Goal: Check status: Check status

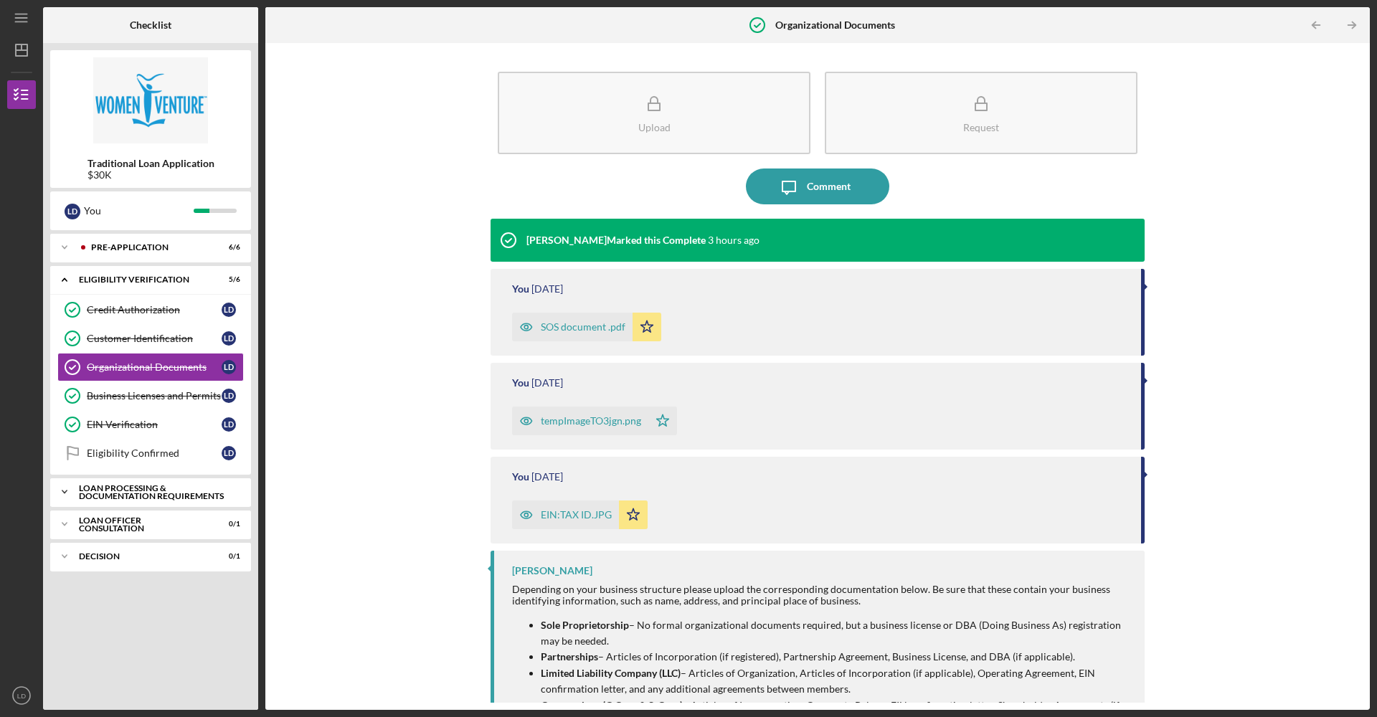
click at [133, 496] on div "Loan Processing & Documentation Requirements" at bounding box center [156, 492] width 154 height 16
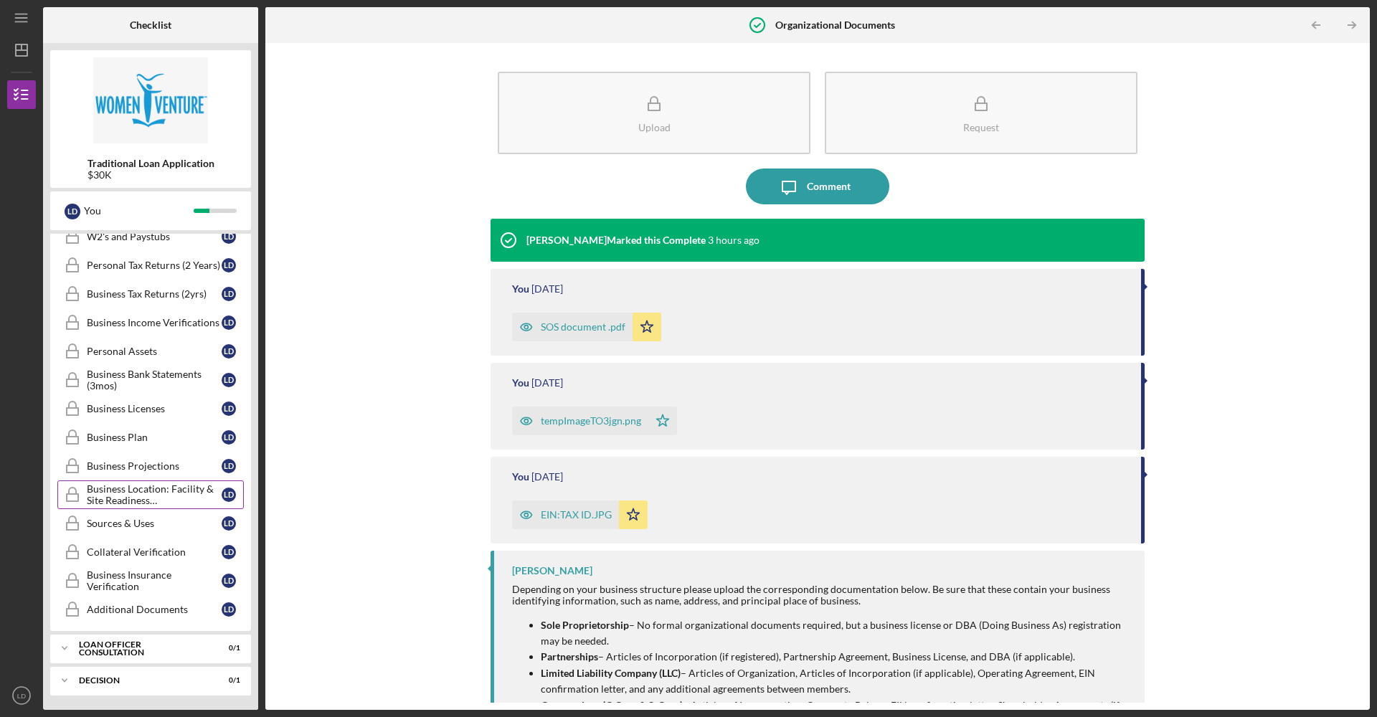
scroll to position [55, 0]
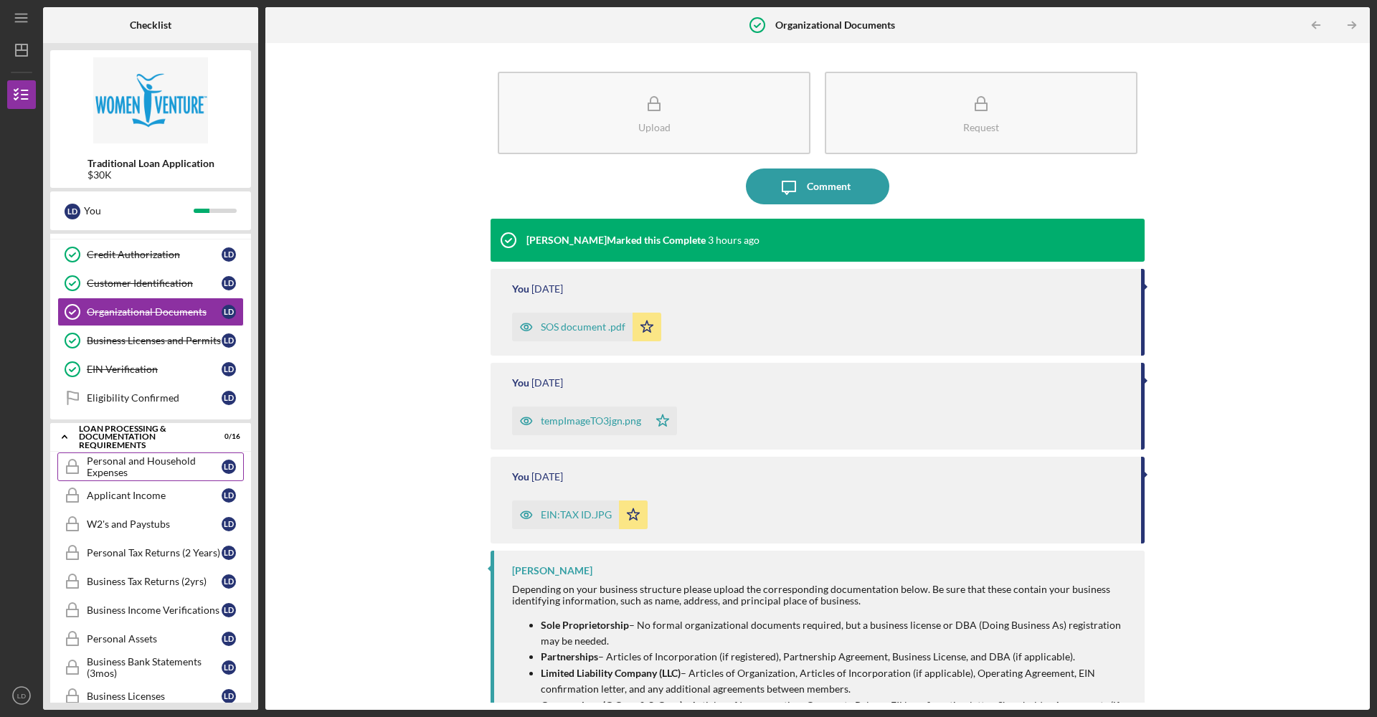
click at [94, 472] on div "Personal and Household Expenses" at bounding box center [154, 466] width 135 height 23
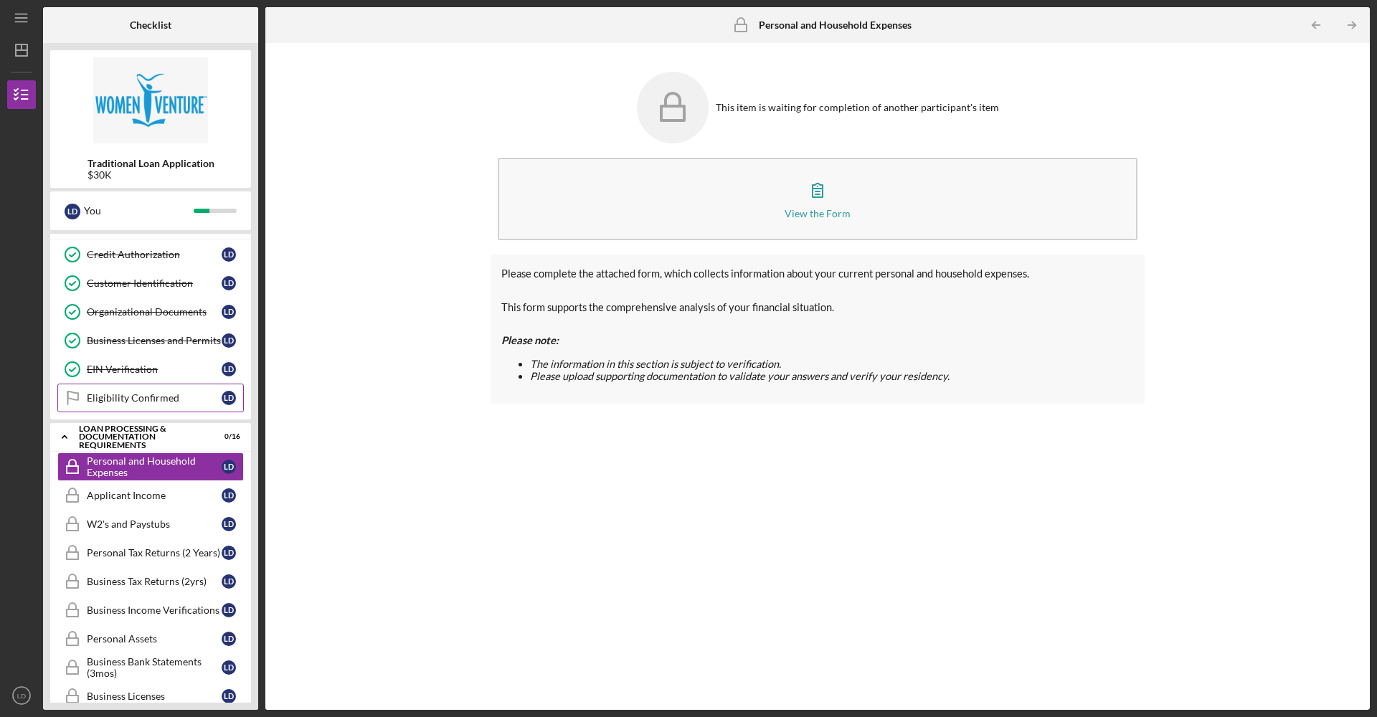
click at [111, 399] on div "Eligibility Confirmed" at bounding box center [154, 397] width 135 height 11
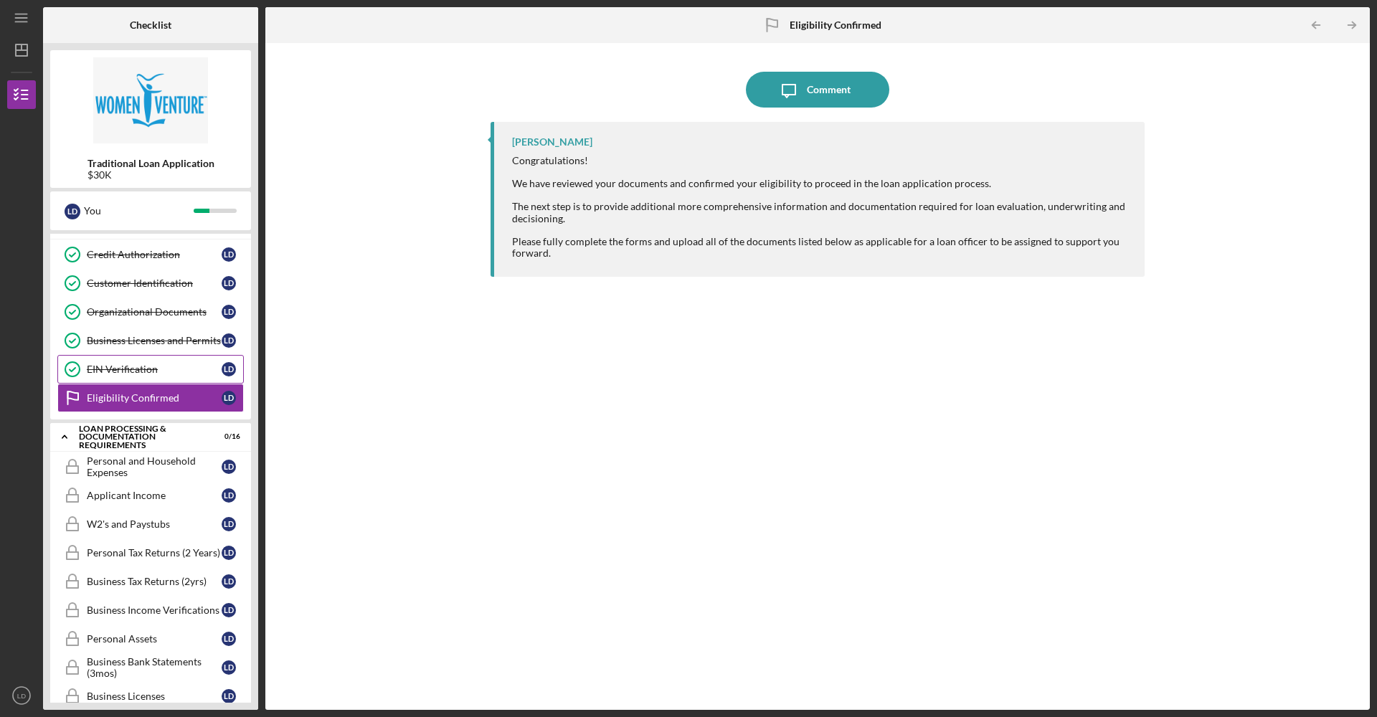
click at [118, 372] on div "EIN Verification" at bounding box center [154, 368] width 135 height 11
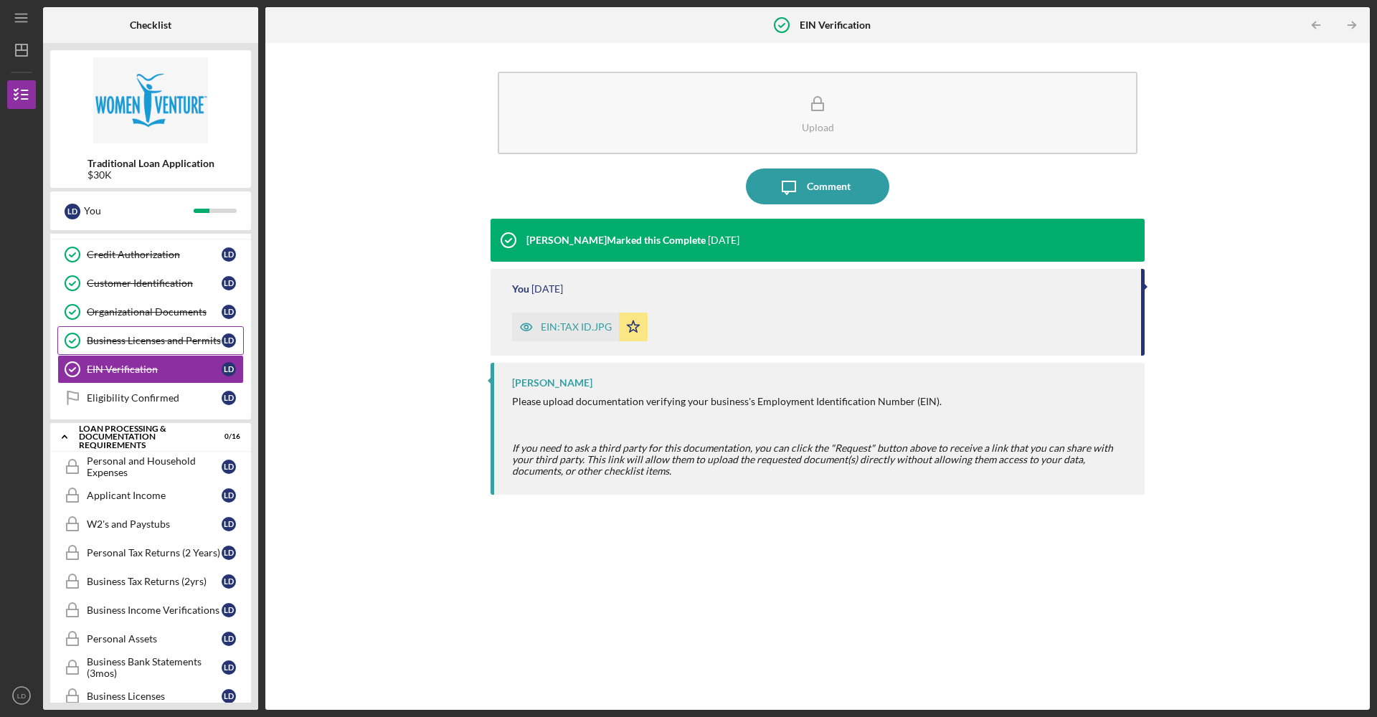
click at [123, 337] on div "Business Licenses and Permits" at bounding box center [154, 340] width 135 height 11
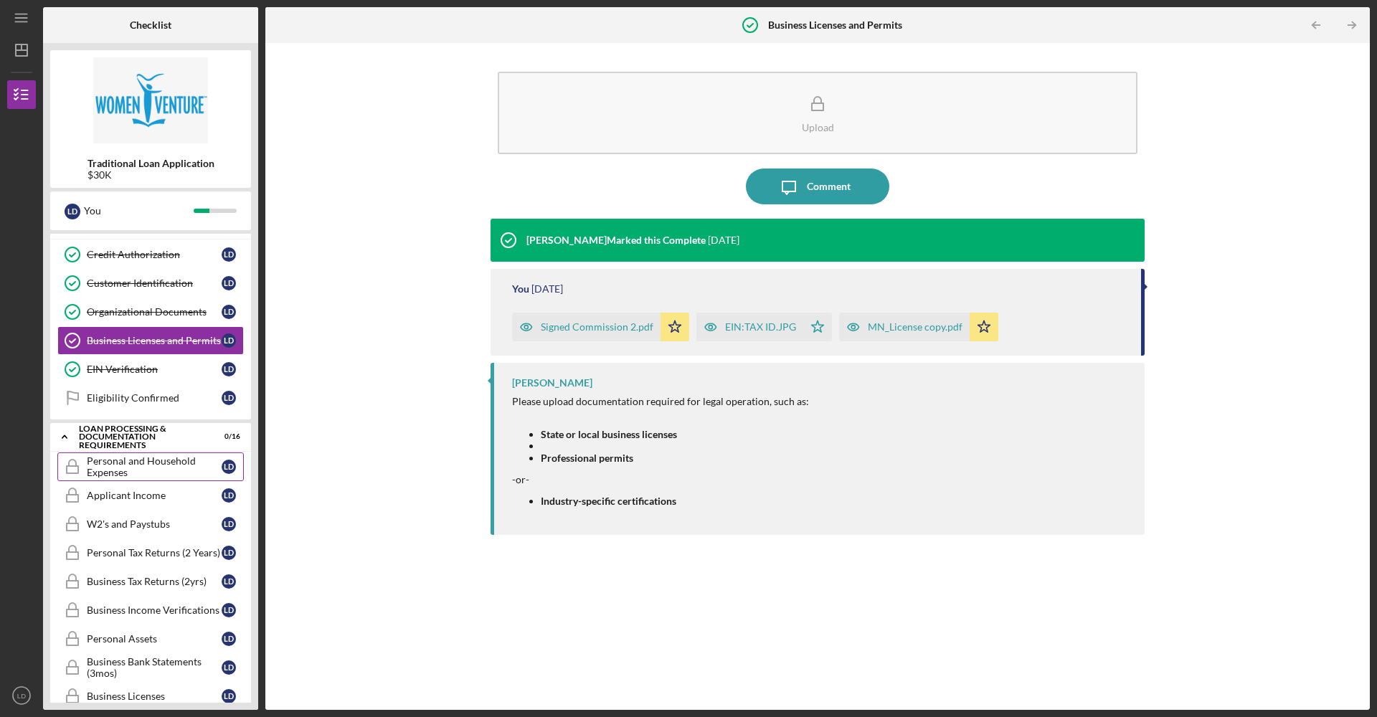
click at [131, 460] on div "Personal and Household Expenses" at bounding box center [154, 466] width 135 height 23
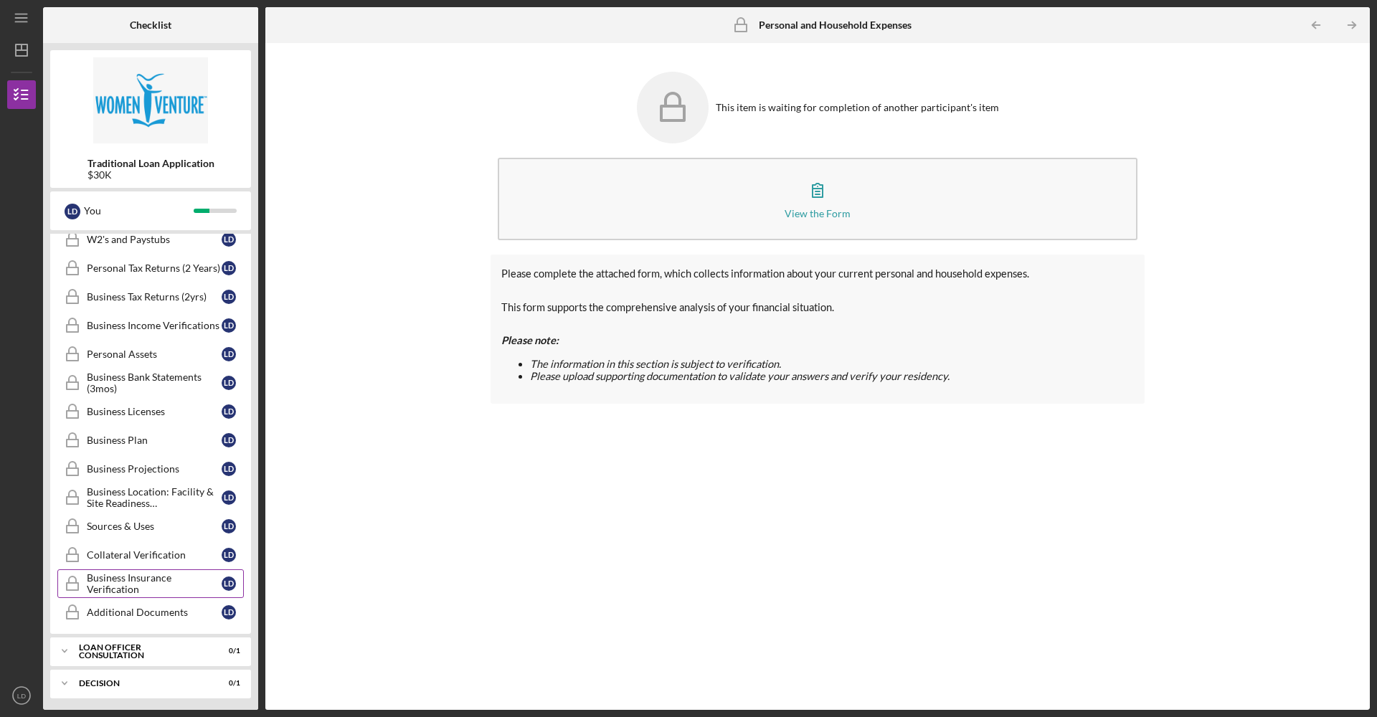
scroll to position [337, 0]
click at [142, 640] on div "Icon/Expander Pre-Application 6 / 6 Icon/Expander Eligibility Verification 5 / …" at bounding box center [150, 468] width 201 height 469
click at [148, 652] on div "Loan Officer Consultation" at bounding box center [156, 654] width 154 height 9
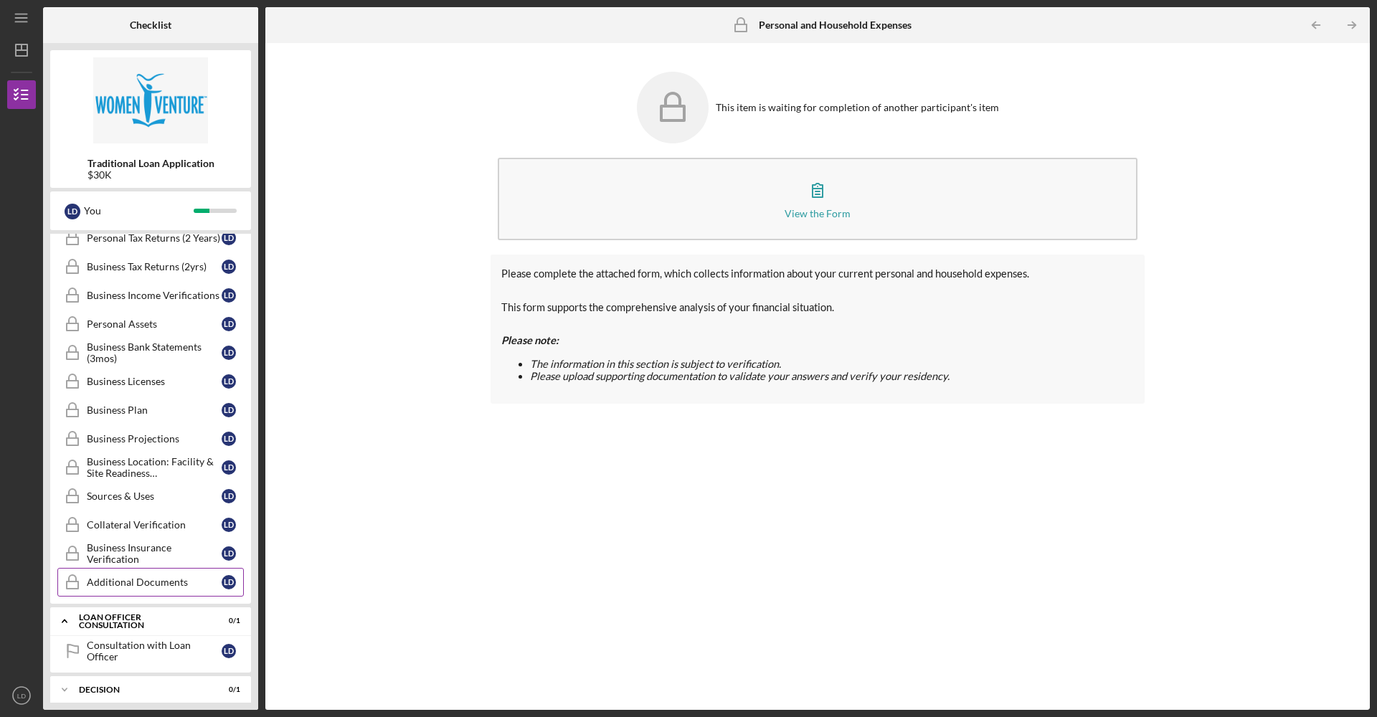
scroll to position [379, 0]
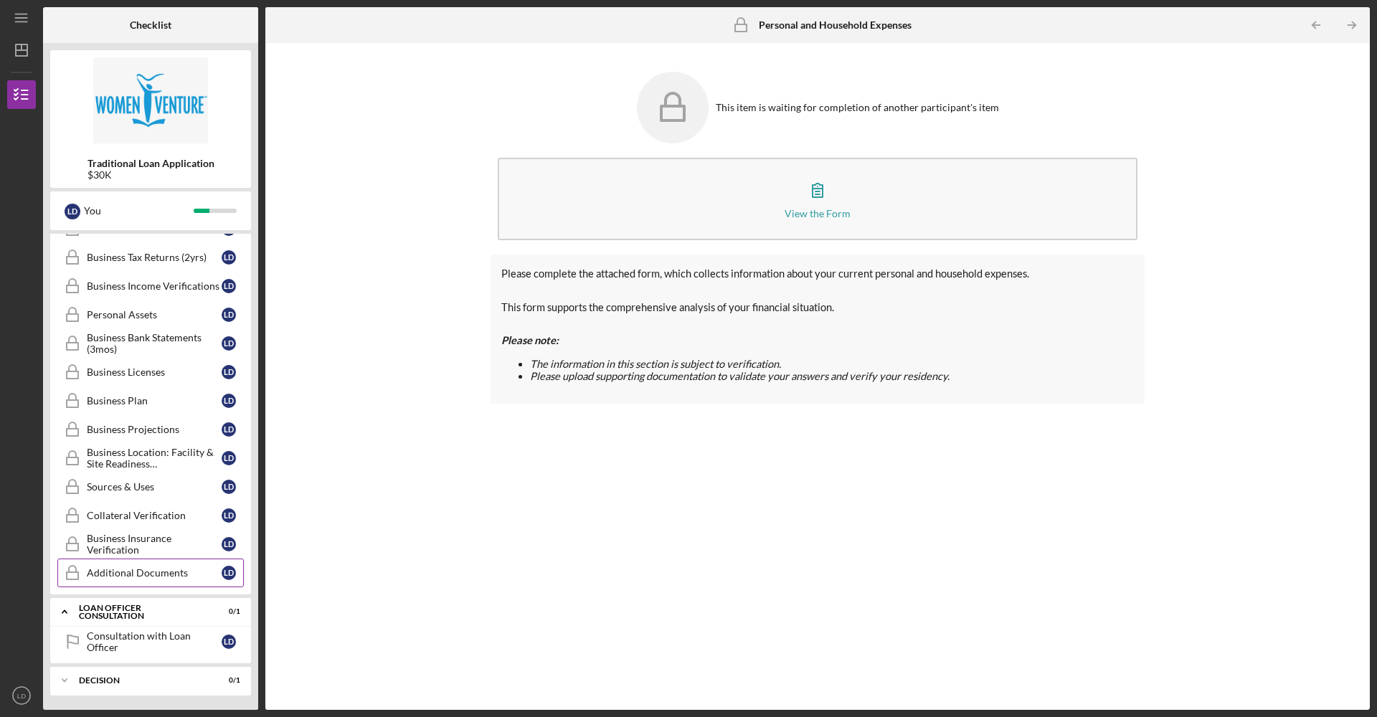
click at [135, 579] on link "Additional Documents Additional Documents [PERSON_NAME]" at bounding box center [150, 572] width 186 height 29
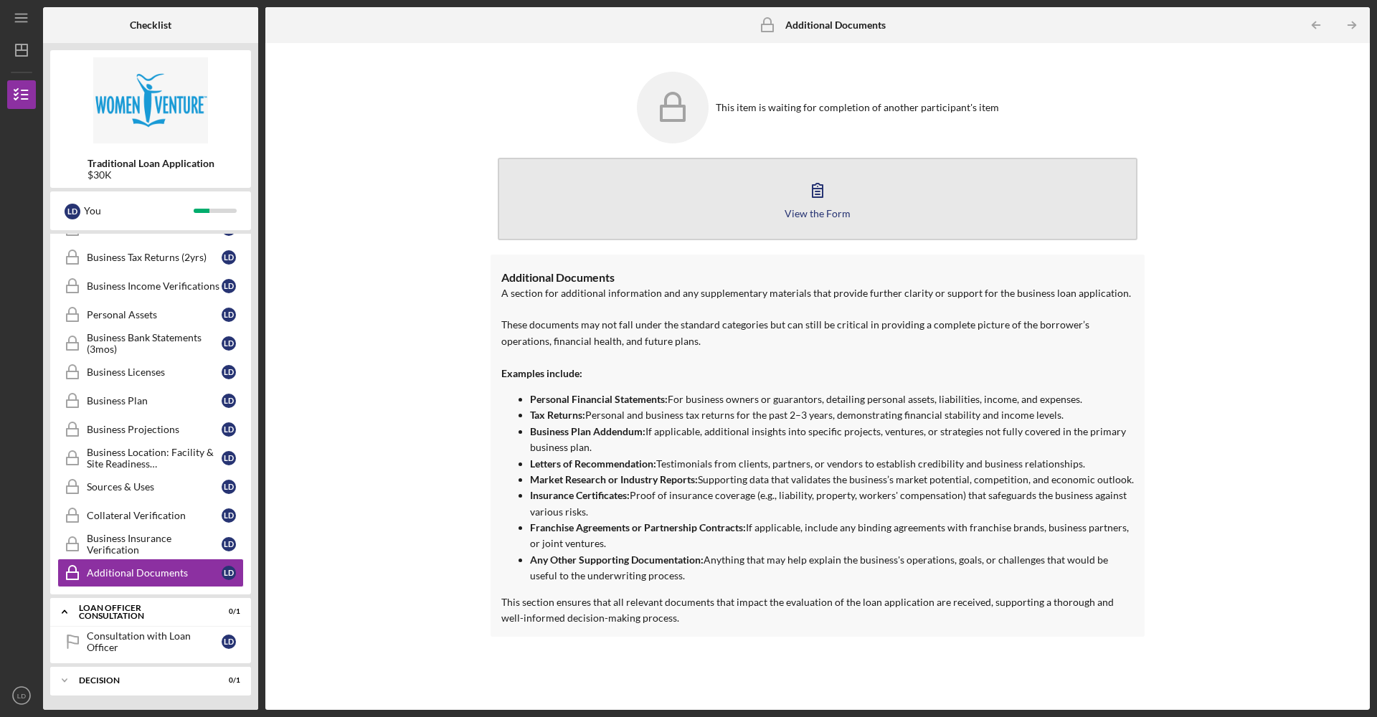
click at [817, 194] on icon "button" at bounding box center [817, 191] width 10 height 14
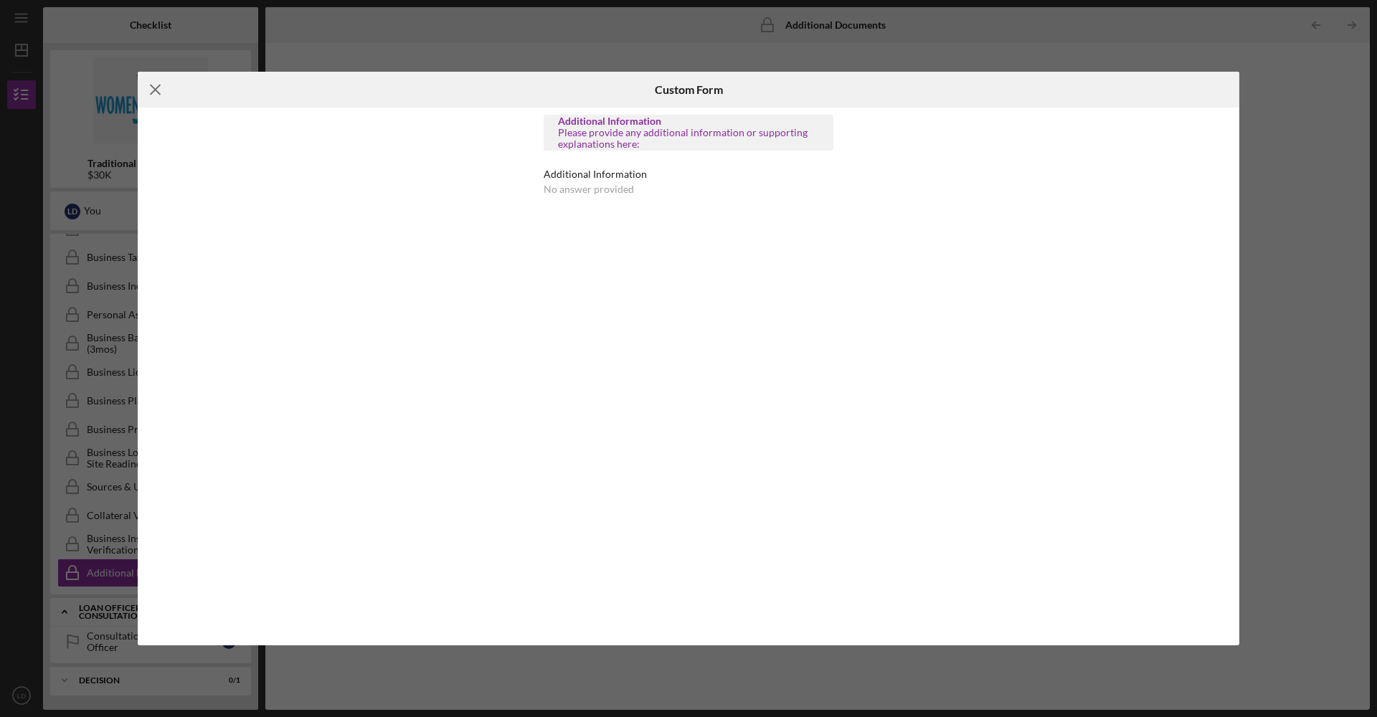
click at [158, 89] on icon "Icon/Menu Close" at bounding box center [156, 90] width 36 height 36
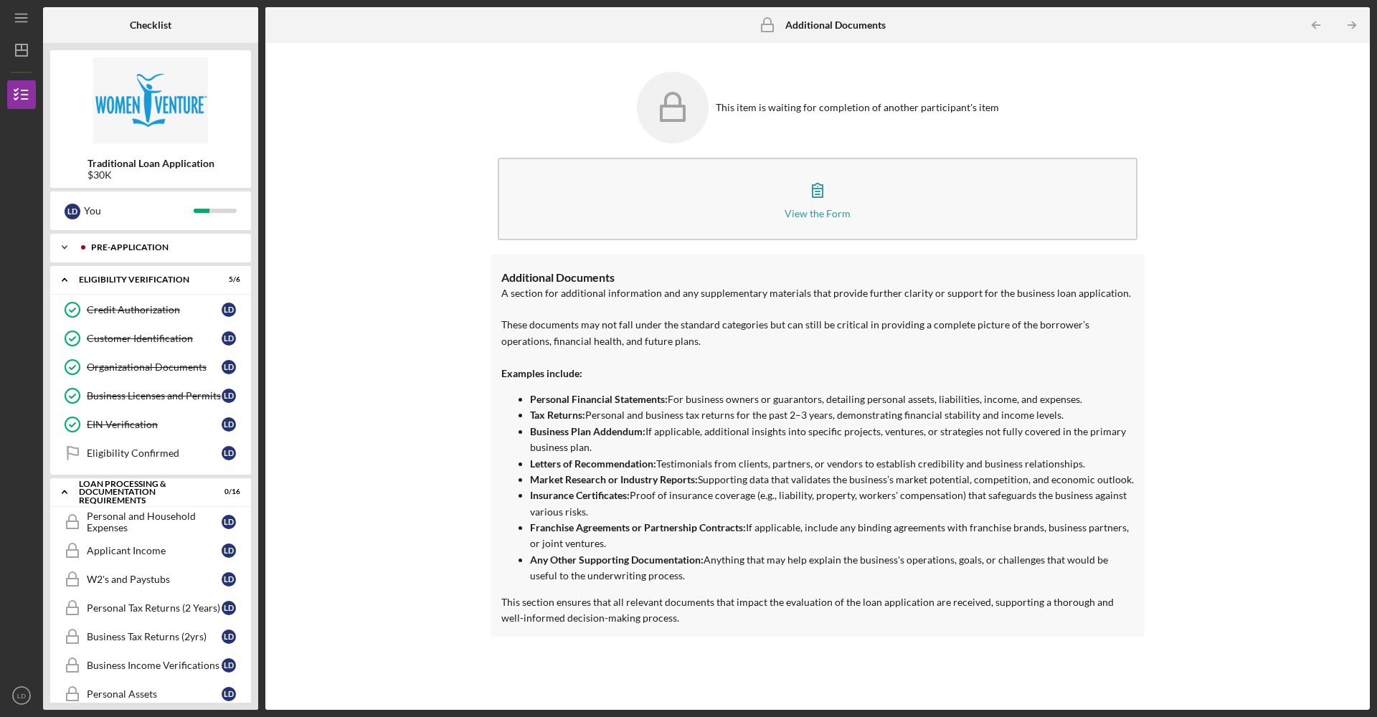
click at [168, 254] on div "Icon/Expander Pre-Application 6 / 6" at bounding box center [150, 247] width 201 height 29
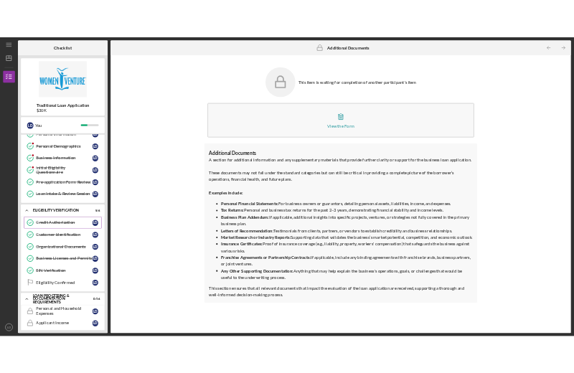
scroll to position [42, 0]
